Goal: Information Seeking & Learning: Learn about a topic

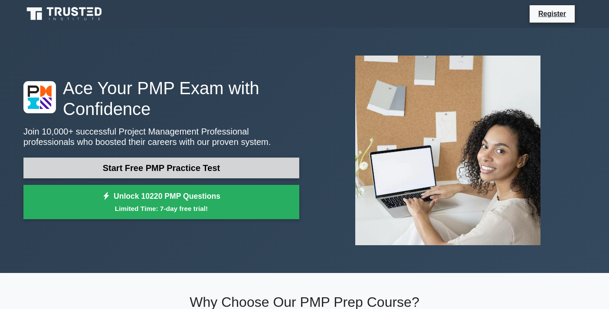
click at [212, 169] on link "Start Free PMP Practice Test" at bounding box center [161, 168] width 276 height 21
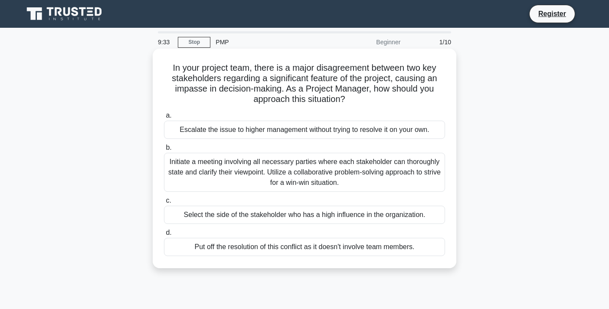
click at [448, 188] on div "b. Initiate a meeting involving all necessary parties where each stakeholder ca…" at bounding box center [305, 166] width 292 height 49
click at [403, 178] on div "Initiate a meeting involving all necessary parties where each stakeholder can t…" at bounding box center [304, 172] width 281 height 39
click at [164, 151] on input "b. Initiate a meeting involving all necessary parties where each stakeholder ca…" at bounding box center [164, 148] width 0 height 6
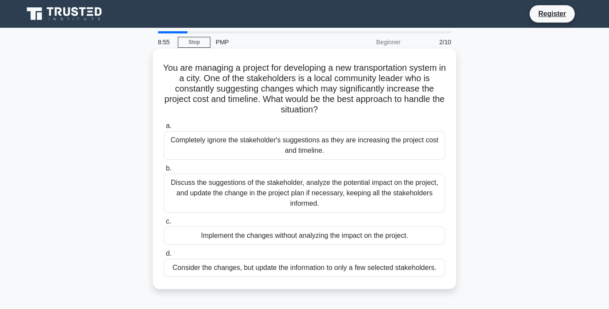
click at [333, 193] on div "Discuss the suggestions of the stakeholder, analyze the potential impact on the…" at bounding box center [304, 193] width 281 height 39
click at [164, 171] on input "b. Discuss the suggestions of the stakeholder, analyze the potential impact on …" at bounding box center [164, 169] width 0 height 6
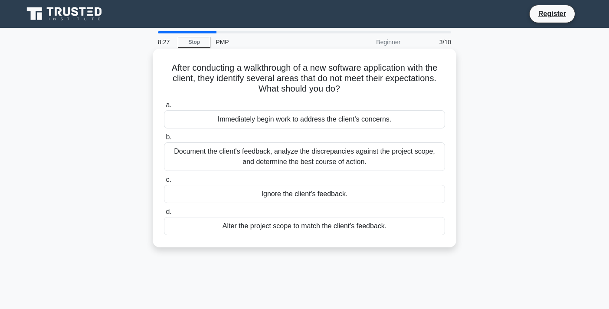
click at [280, 152] on div "Document the client's feedback, analyze the discrepancies against the project s…" at bounding box center [304, 156] width 281 height 29
click at [164, 140] on input "b. Document the client's feedback, analyze the discrepancies against the projec…" at bounding box center [164, 138] width 0 height 6
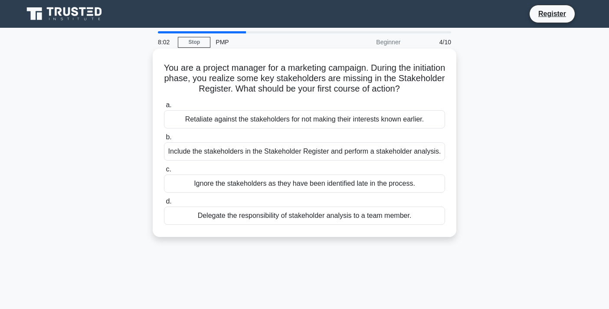
click at [177, 152] on div "Include the stakeholders in the Stakeholder Register and perform a stakeholder …" at bounding box center [304, 151] width 281 height 18
click at [164, 140] on input "b. Include the stakeholders in the Stakeholder Register and perform a stakehold…" at bounding box center [164, 138] width 0 height 6
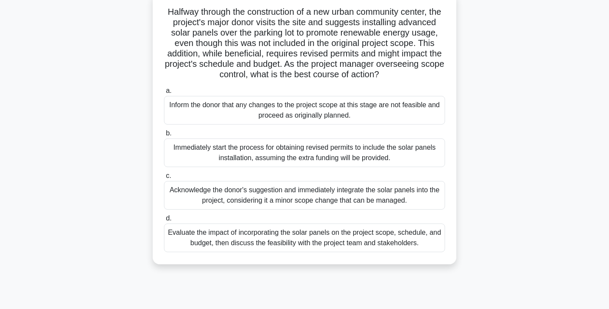
scroll to position [64, 0]
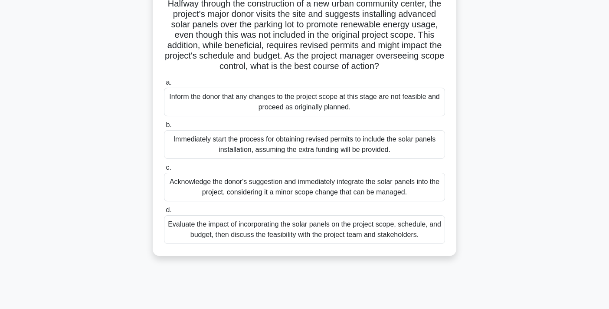
click at [310, 242] on div "Evaluate the impact of incorporating the solar panels on the project scope, sch…" at bounding box center [304, 229] width 281 height 29
click at [164, 213] on input "d. Evaluate the impact of incorporating the solar panels on the project scope, …" at bounding box center [164, 210] width 0 height 6
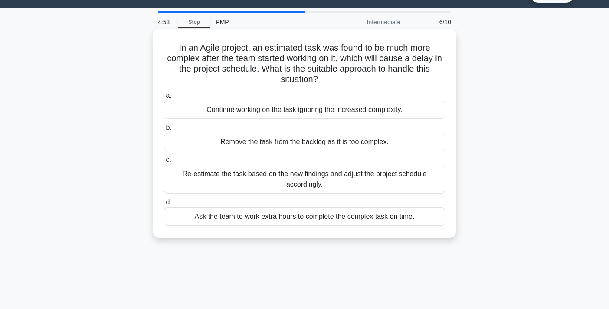
scroll to position [0, 0]
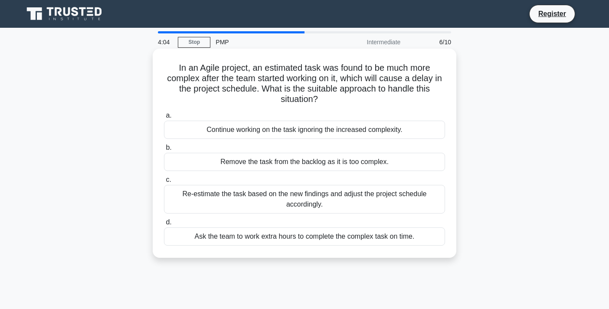
click at [369, 193] on div "Re-estimate the task based on the new findings and adjust the project schedule …" at bounding box center [304, 199] width 281 height 29
click at [164, 183] on input "c. Re-estimate the task based on the new findings and adjust the project schedu…" at bounding box center [164, 180] width 0 height 6
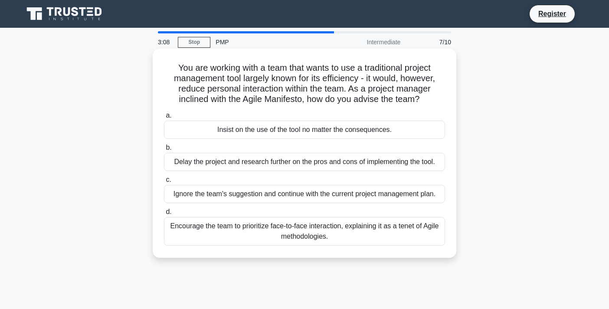
click at [429, 240] on div "Encourage the team to prioritize face-to-face interaction, explaining it as a t…" at bounding box center [304, 231] width 281 height 29
click at [164, 215] on input "d. Encourage the team to prioritize face-to-face interaction, explaining it as …" at bounding box center [164, 212] width 0 height 6
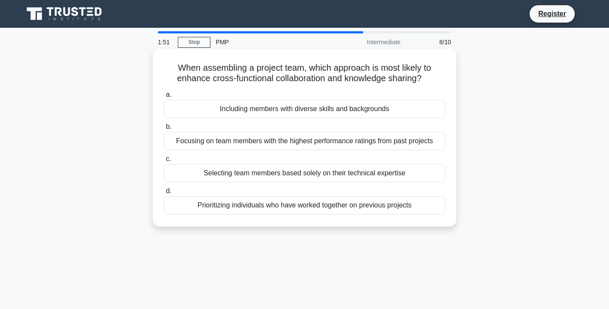
click at [381, 109] on div "Including members with diverse skills and backgrounds" at bounding box center [304, 109] width 281 height 18
click at [164, 98] on input "a. Including members with diverse skills and backgrounds" at bounding box center [164, 95] width 0 height 6
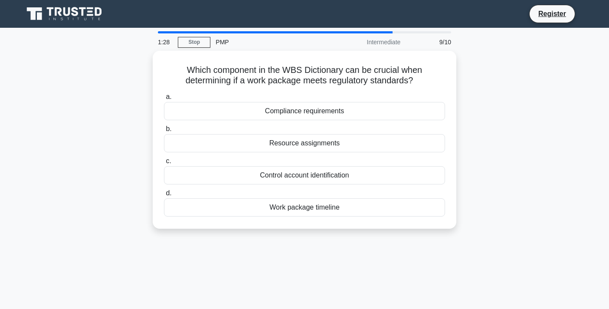
click at [501, 157] on div "Which component in the WBS Dictionary can be crucial when determining if a work…" at bounding box center [304, 145] width 573 height 188
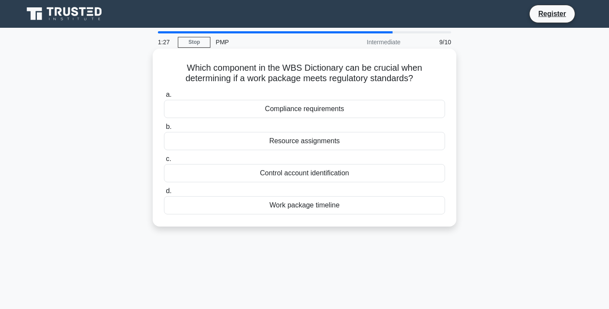
click at [329, 138] on div "Resource assignments" at bounding box center [304, 141] width 281 height 18
click at [164, 130] on input "b. Resource assignments" at bounding box center [164, 127] width 0 height 6
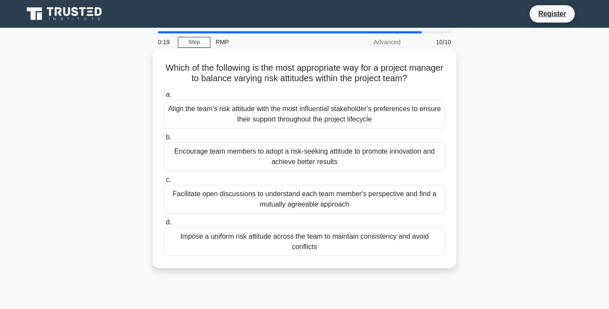
click at [281, 203] on div "Facilitate open discussions to understand each team member's perspective and fi…" at bounding box center [304, 199] width 281 height 29
click at [164, 183] on input "c. Facilitate open discussions to understand each team member's perspective and…" at bounding box center [164, 180] width 0 height 6
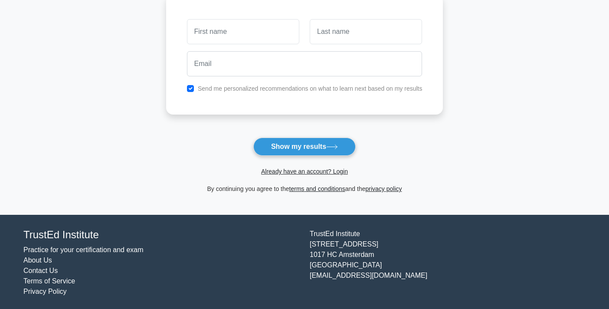
scroll to position [127, 0]
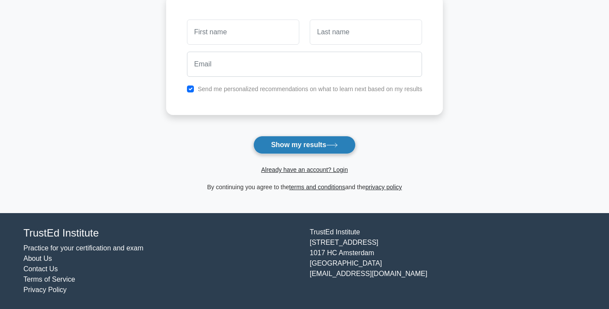
click at [309, 142] on button "Show my results" at bounding box center [305, 145] width 102 height 18
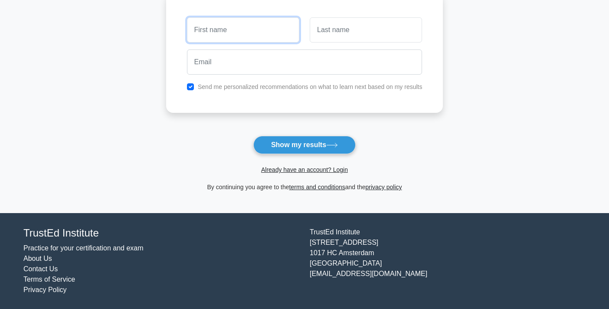
click at [270, 35] on input "text" at bounding box center [243, 29] width 112 height 25
type input "irum"
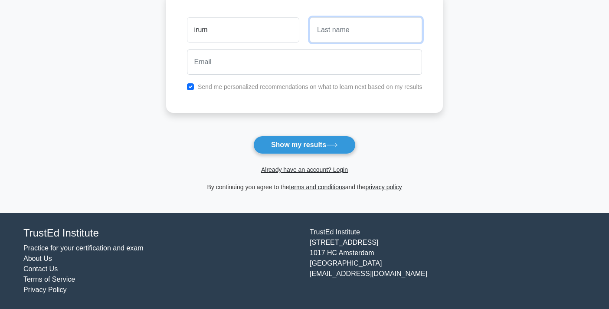
click at [319, 39] on input "text" at bounding box center [366, 29] width 112 height 25
type input "noor"
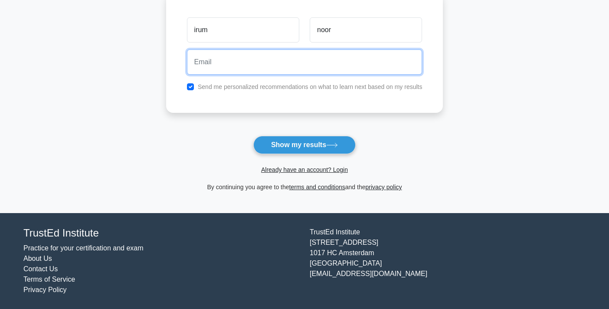
click at [304, 66] on input "email" at bounding box center [305, 61] width 236 height 25
type input "iram.noor89@gmail.com"
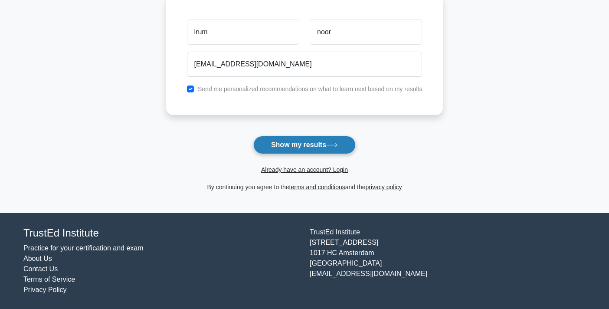
click at [298, 145] on button "Show my results" at bounding box center [305, 145] width 102 height 18
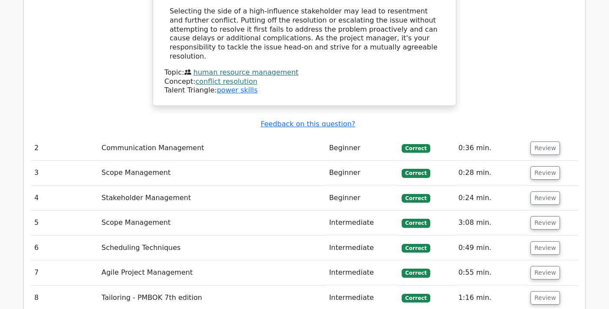
scroll to position [1169, 0]
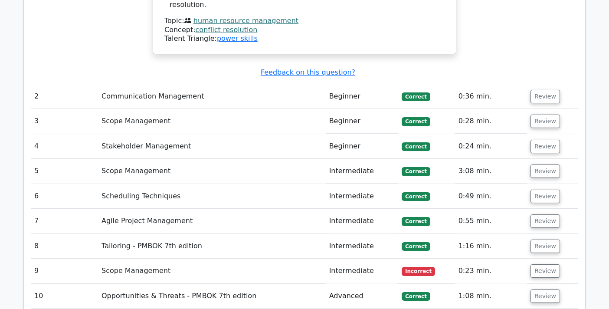
click at [156, 259] on td "Scope Management" at bounding box center [212, 271] width 228 height 25
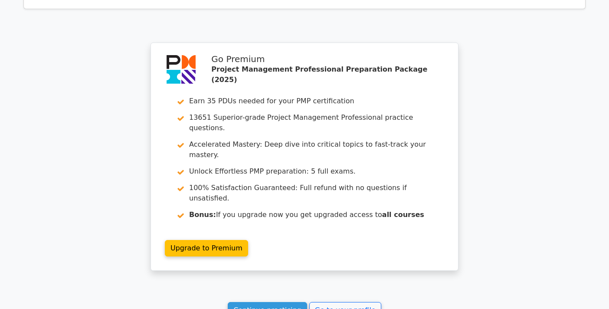
scroll to position [1517, 0]
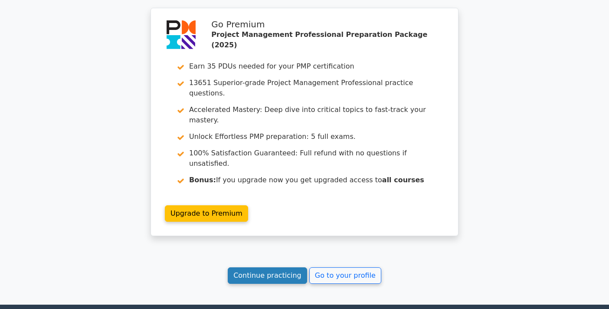
click at [278, 267] on link "Continue practicing" at bounding box center [267, 275] width 79 height 16
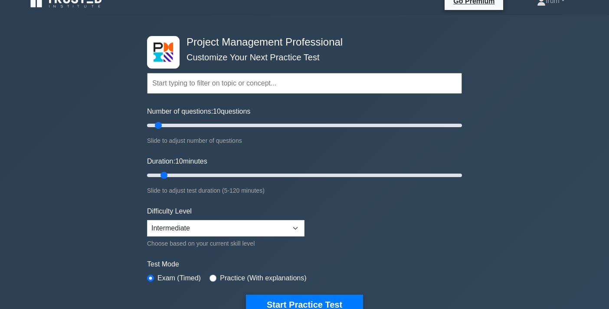
scroll to position [12, 0]
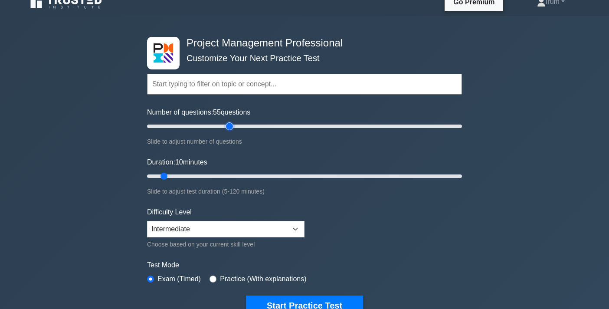
type input "55"
click at [234, 124] on input "Number of questions: 55 questions" at bounding box center [304, 126] width 315 height 10
drag, startPoint x: 165, startPoint y: 176, endPoint x: 216, endPoint y: 170, distance: 50.7
type input "30"
click at [215, 171] on input "Duration: 30 minutes" at bounding box center [304, 176] width 315 height 10
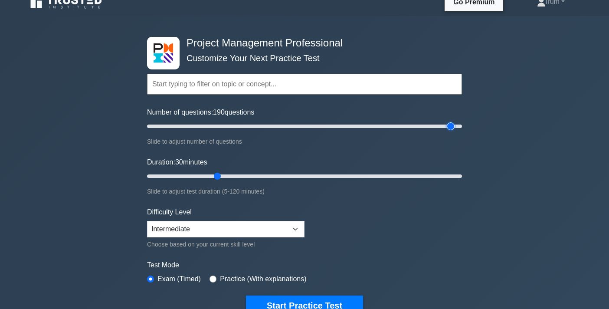
drag, startPoint x: 230, startPoint y: 130, endPoint x: 448, endPoint y: 148, distance: 219.6
click at [448, 132] on input "Number of questions: 190 questions" at bounding box center [304, 126] width 315 height 10
drag, startPoint x: 451, startPoint y: 131, endPoint x: 470, endPoint y: 131, distance: 18.2
type input "200"
click at [462, 131] on input "Number of questions: 200 questions" at bounding box center [304, 126] width 315 height 10
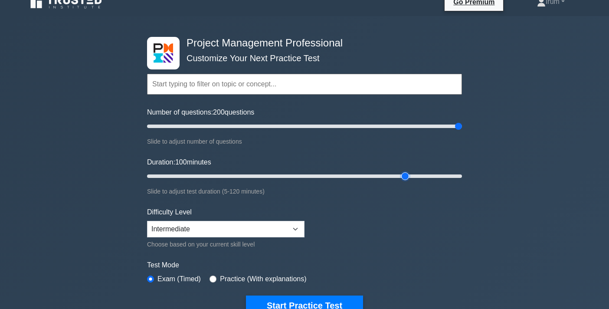
drag, startPoint x: 217, startPoint y: 175, endPoint x: 412, endPoint y: 205, distance: 196.8
click at [412, 181] on input "Duration: 100 minutes" at bounding box center [304, 176] width 315 height 10
drag, startPoint x: 423, startPoint y: 177, endPoint x: 505, endPoint y: 180, distance: 82.1
type input "120"
click at [462, 180] on input "Duration: 120 minutes" at bounding box center [304, 176] width 315 height 10
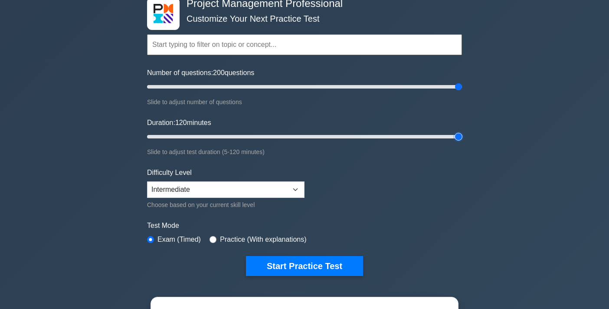
scroll to position [69, 0]
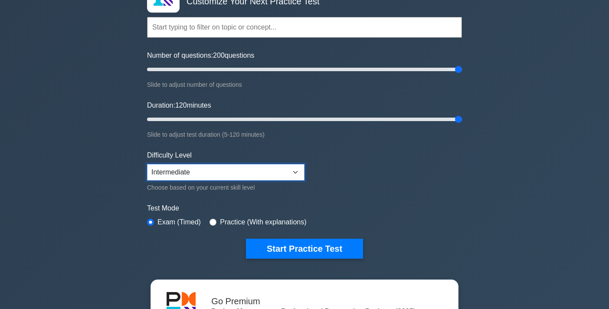
click at [255, 172] on select "Beginner Intermediate Expert" at bounding box center [226, 172] width 158 height 16
select select "expert"
click at [147, 164] on select "Beginner Intermediate Expert" at bounding box center [226, 172] width 158 height 16
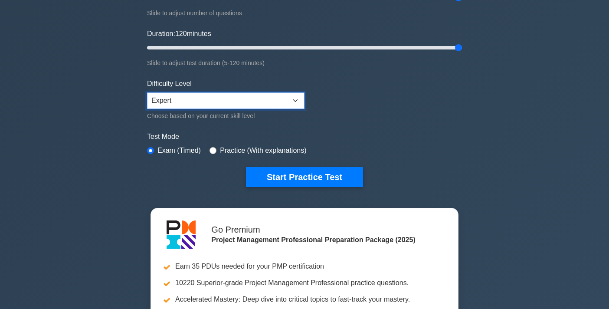
scroll to position [148, 0]
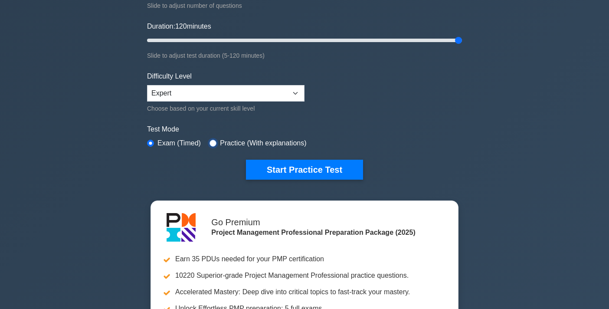
click at [214, 144] on input "radio" at bounding box center [213, 143] width 7 height 7
radio input "true"
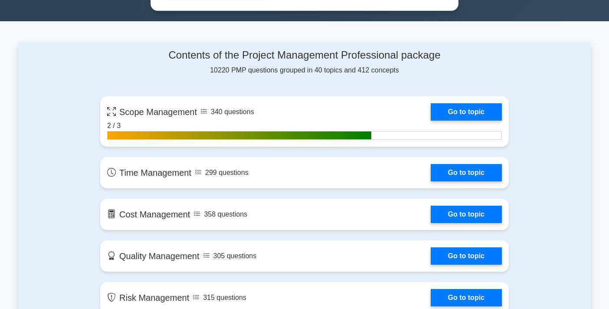
scroll to position [561, 0]
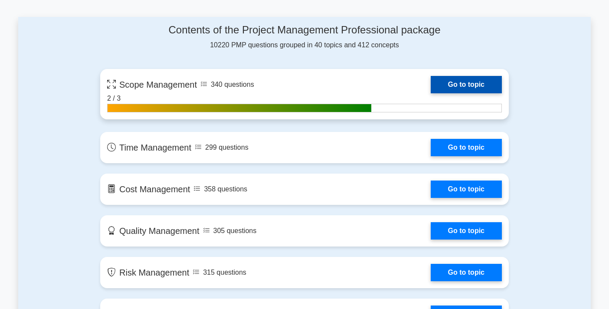
click at [488, 83] on link "Go to topic" at bounding box center [466, 84] width 71 height 17
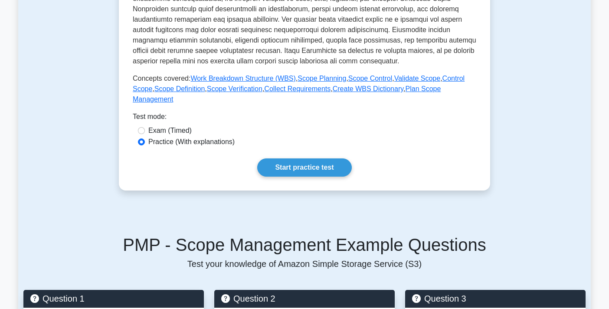
scroll to position [316, 0]
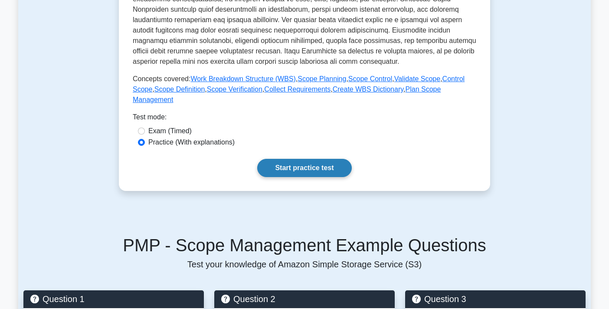
click at [302, 166] on link "Start practice test" at bounding box center [304, 168] width 94 height 18
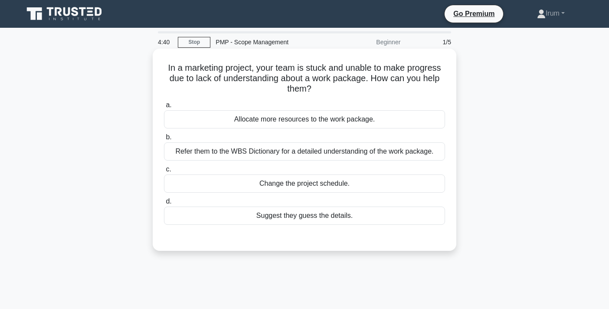
click at [298, 151] on div "Refer them to the WBS Dictionary for a detailed understanding of the work packa…" at bounding box center [304, 151] width 281 height 18
click at [164, 140] on input "b. Refer them to the WBS Dictionary for a detailed understanding of the work pa…" at bounding box center [164, 138] width 0 height 6
